Goal: Task Accomplishment & Management: Manage account settings

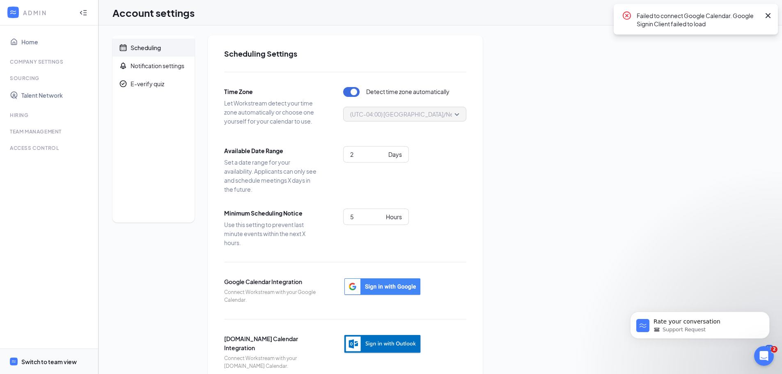
click at [39, 366] on span "Switch to team view" at bounding box center [56, 361] width 70 height 25
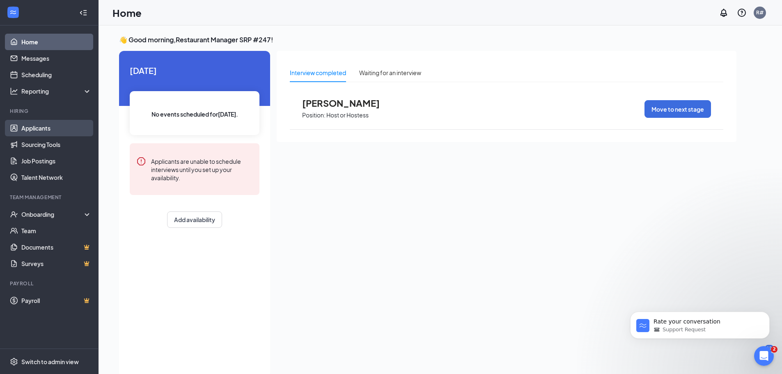
click at [40, 126] on link "Applicants" at bounding box center [56, 128] width 70 height 16
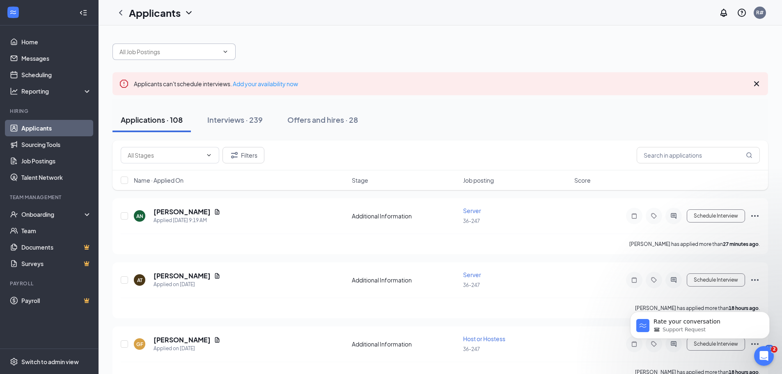
click at [225, 53] on icon "ChevronDown" at bounding box center [225, 51] width 7 height 7
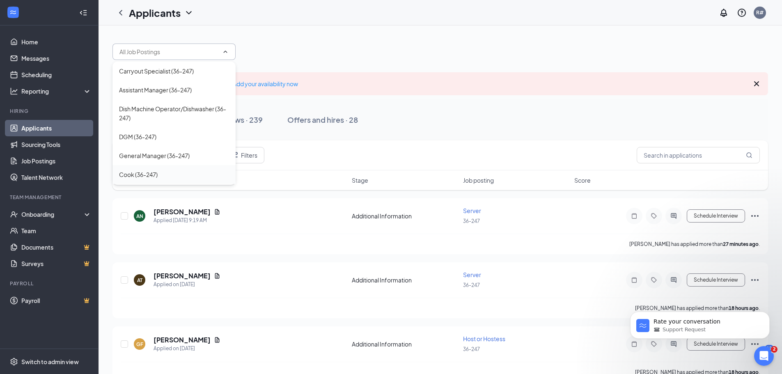
click at [147, 172] on div "Cook (36-247)" at bounding box center [138, 174] width 39 height 9
type input "Cook (36-247)"
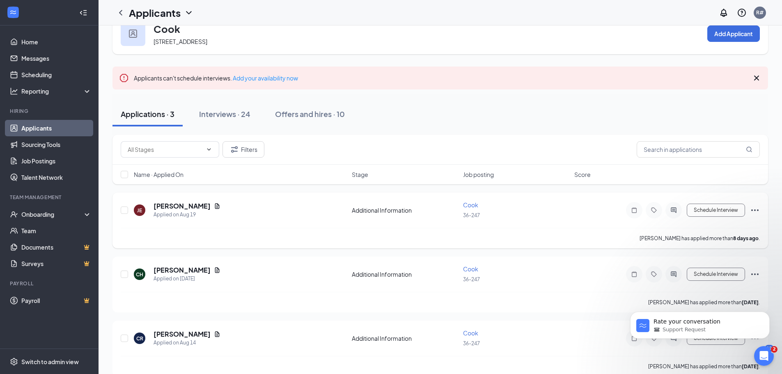
scroll to position [34, 0]
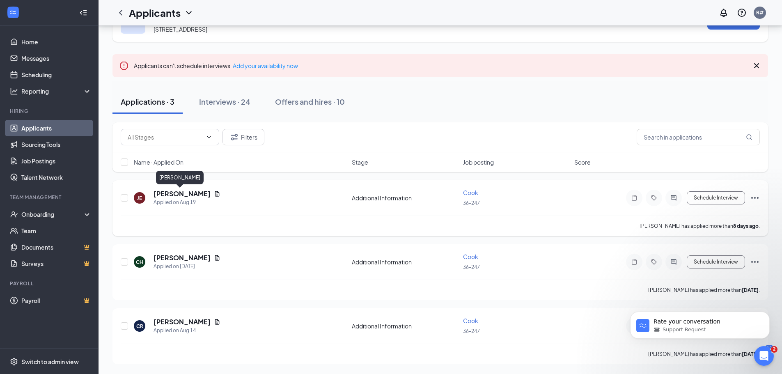
click at [179, 193] on h5 "[PERSON_NAME]" at bounding box center [182, 193] width 57 height 9
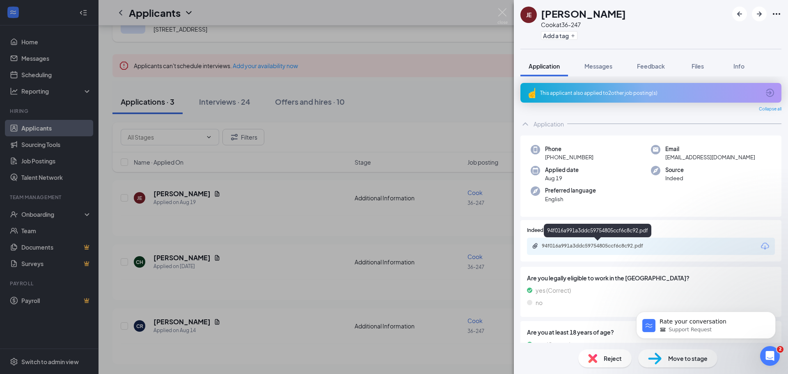
click at [566, 248] on div "94f016a991a3ddc59754805ccf6c8c92.pdf" at bounding box center [599, 246] width 115 height 7
drag, startPoint x: 377, startPoint y: 111, endPoint x: 381, endPoint y: 112, distance: 4.7
click at [379, 111] on div "JE [PERSON_NAME] [PERSON_NAME] at 36-247 Add a tag Application Messages Feedbac…" at bounding box center [394, 187] width 788 height 374
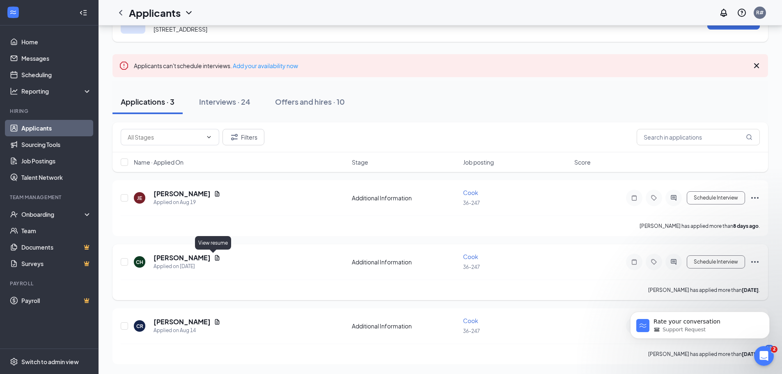
click at [214, 259] on icon "Document" at bounding box center [217, 258] width 7 height 7
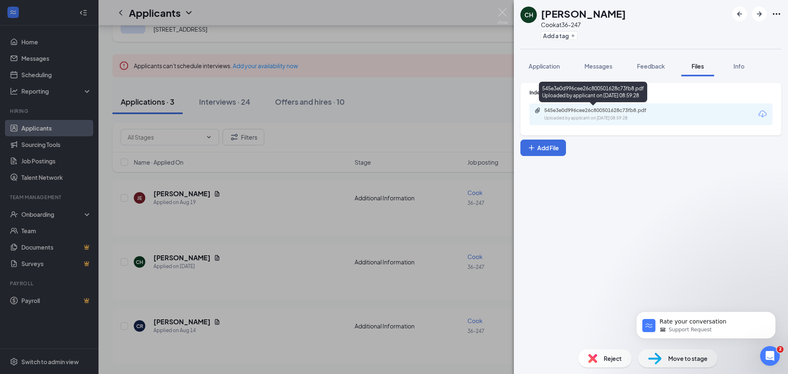
click at [555, 114] on div "545e3e0d996cee26c800501628c73fb8.pdf Uploaded by applicant on [DATE] 08:59:28" at bounding box center [600, 114] width 133 height 14
click at [248, 298] on div "CH [PERSON_NAME] at 36-247 Add a tag Application Messages Feedback Files Info I…" at bounding box center [394, 187] width 788 height 374
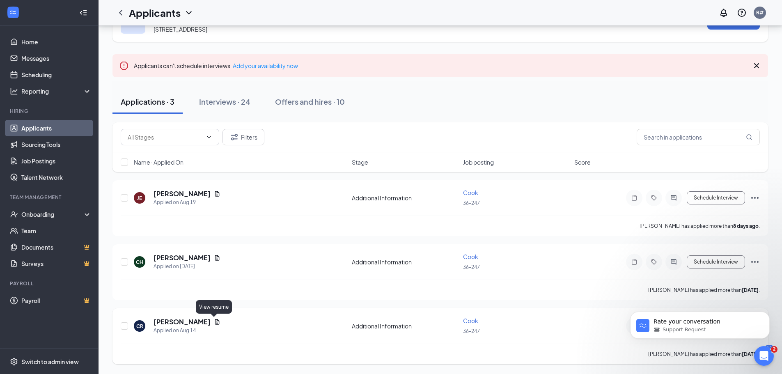
click at [214, 322] on icon "Document" at bounding box center [217, 322] width 7 height 7
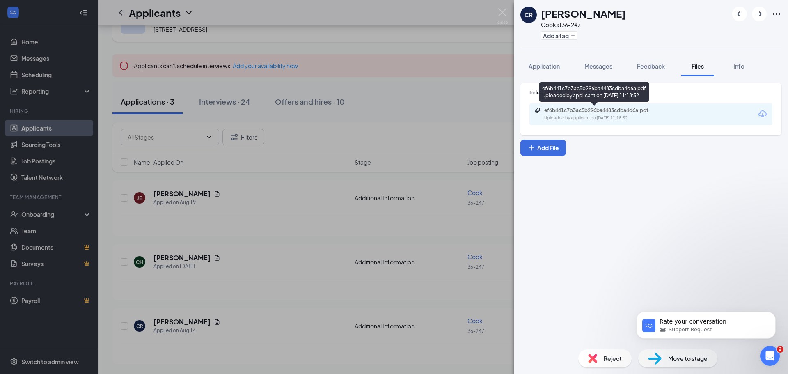
click at [607, 115] on div "Uploaded by applicant on [DATE] 11:18:52" at bounding box center [605, 118] width 123 height 7
click at [400, 101] on div "CR [PERSON_NAME] at 36-247 Add a tag Application Messages Feedback Files Info I…" at bounding box center [394, 187] width 788 height 374
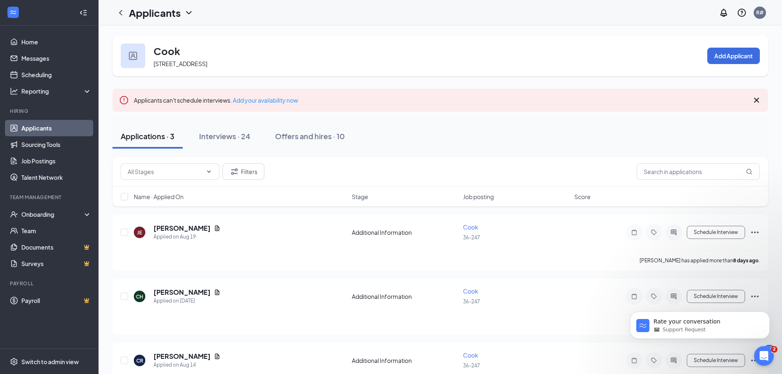
click at [184, 11] on icon "ChevronDown" at bounding box center [189, 13] width 10 height 10
click at [176, 40] on link "Applicants" at bounding box center [178, 36] width 89 height 8
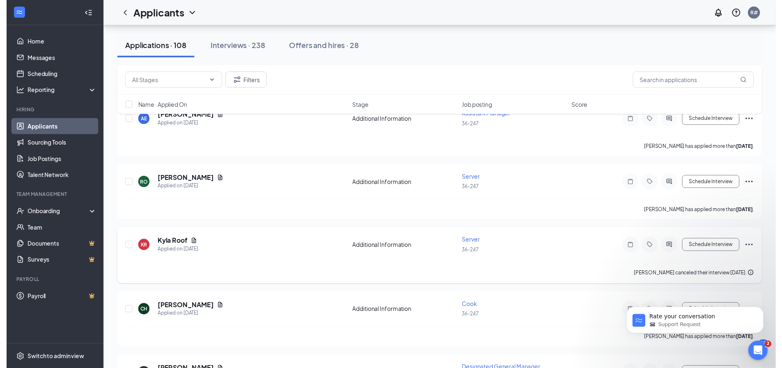
scroll to position [2956, 0]
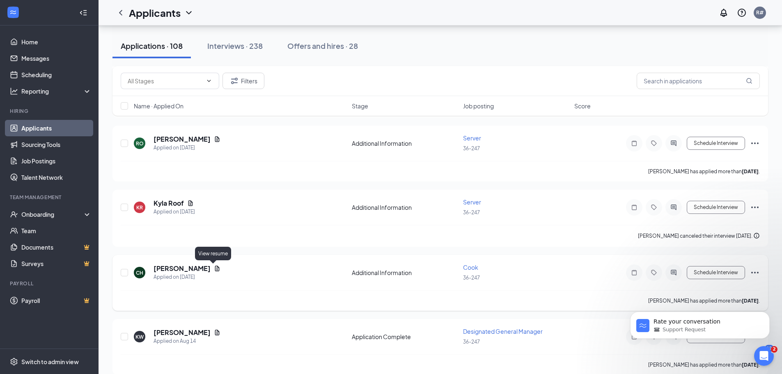
click at [215, 268] on icon "Document" at bounding box center [217, 268] width 5 height 5
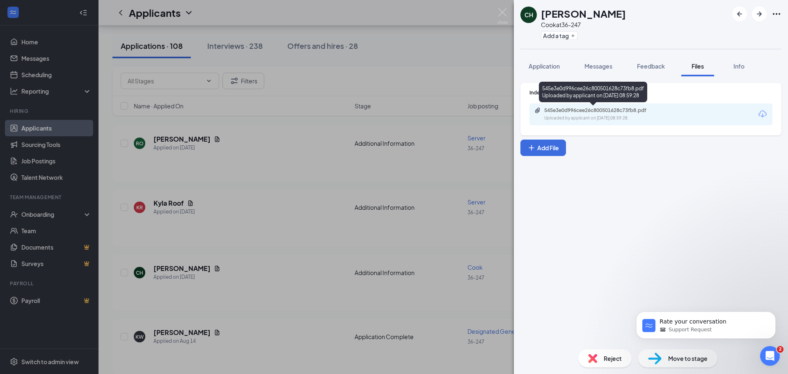
click at [604, 116] on div "Uploaded by applicant on [DATE] 08:59:28" at bounding box center [605, 118] width 123 height 7
click at [253, 230] on div "CH [PERSON_NAME] at 36-247 Add a tag Application Messages Feedback Files Info I…" at bounding box center [394, 187] width 788 height 374
click at [266, 190] on div "KR Kyla Roof Applied on [DATE] Additional Information Server 36-247 Schedule In…" at bounding box center [443, 218] width 662 height 57
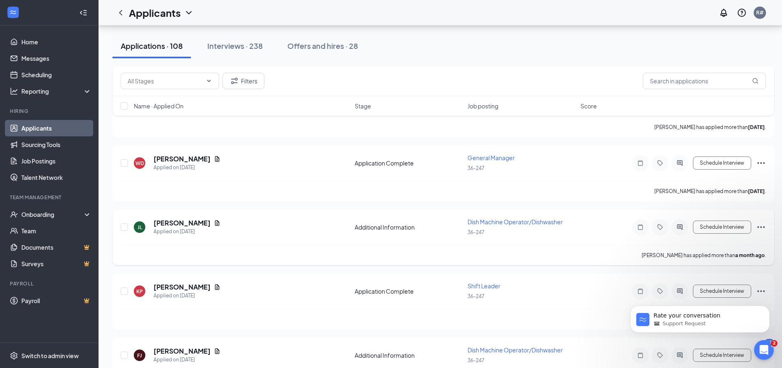
scroll to position [5598, 0]
